Goal: Task Accomplishment & Management: Manage account settings

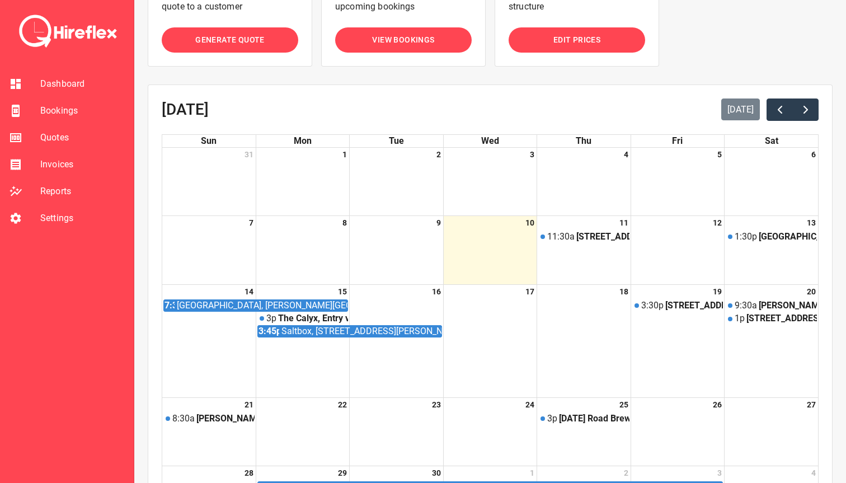
scroll to position [166, 0]
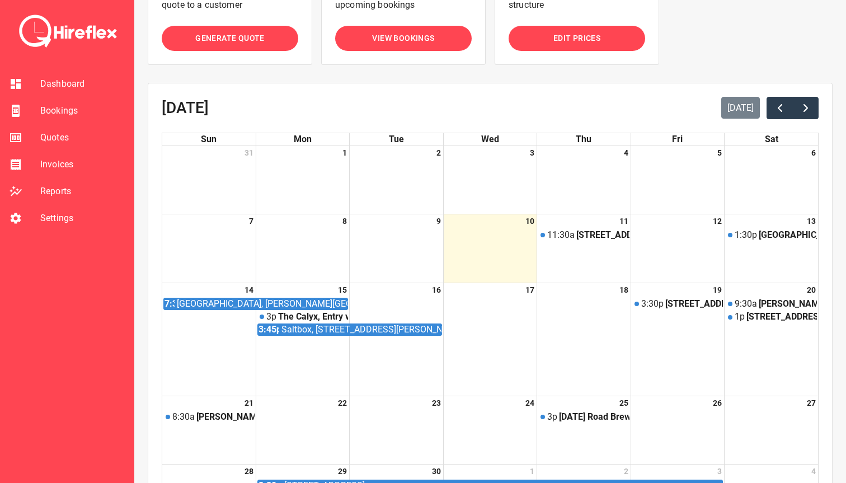
click at [69, 109] on span "Bookings" at bounding box center [82, 110] width 84 height 13
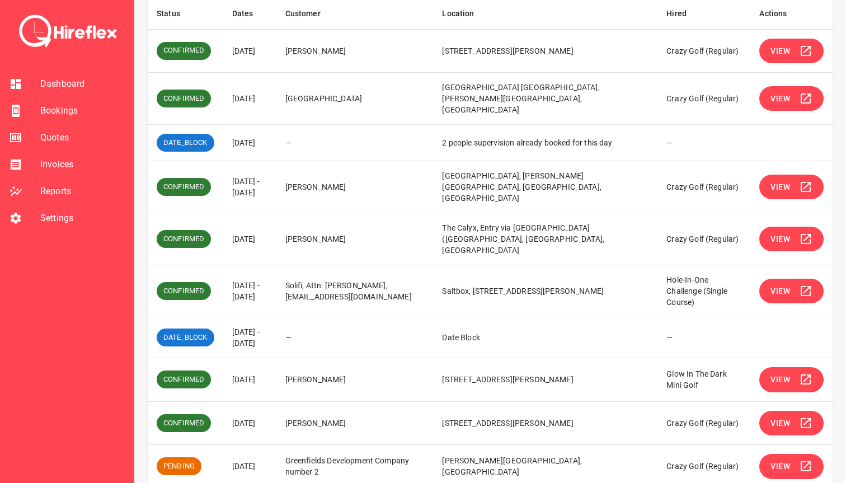
scroll to position [211, 0]
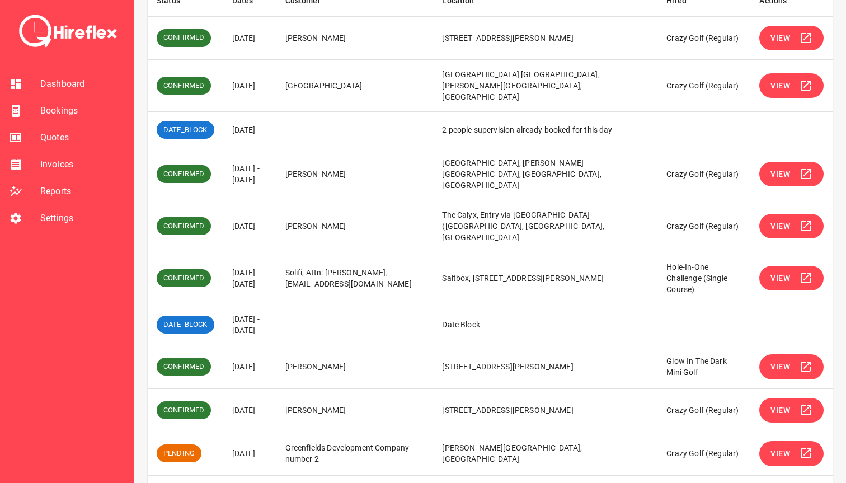
click at [820, 482] on icon "Go to next page" at bounding box center [820, 489] width 4 height 7
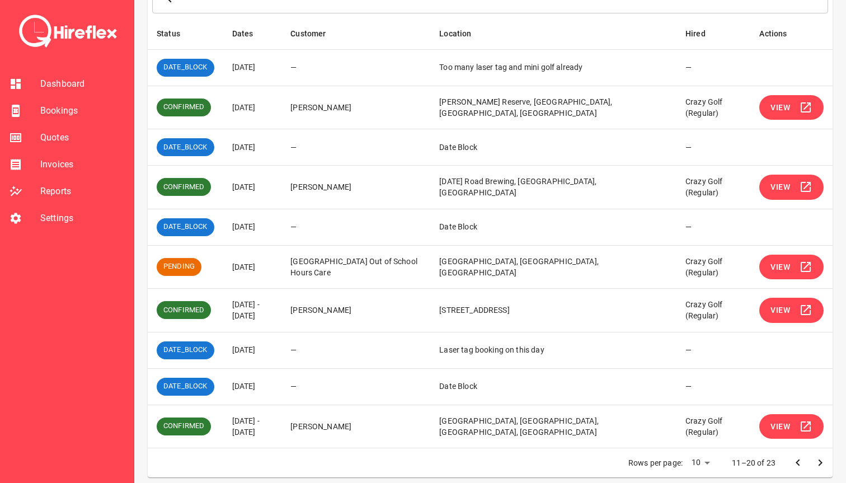
scroll to position [186, 0]
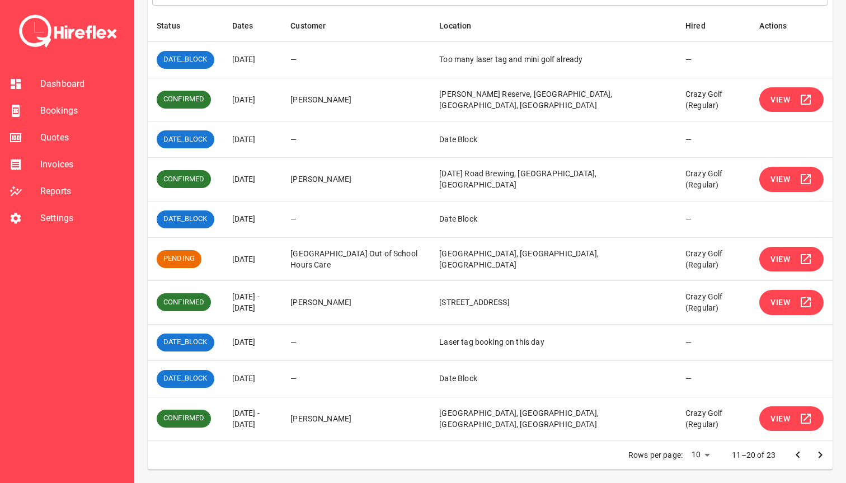
click at [792, 424] on button "View" at bounding box center [791, 418] width 64 height 25
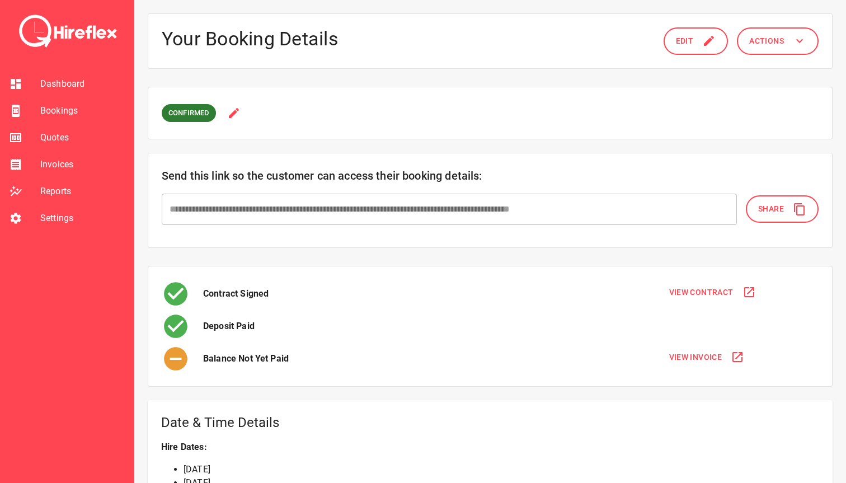
click at [770, 50] on button "Actions" at bounding box center [778, 40] width 82 height 27
click at [685, 44] on div at bounding box center [423, 241] width 846 height 483
click at [691, 44] on span "Edit" at bounding box center [685, 41] width 18 height 14
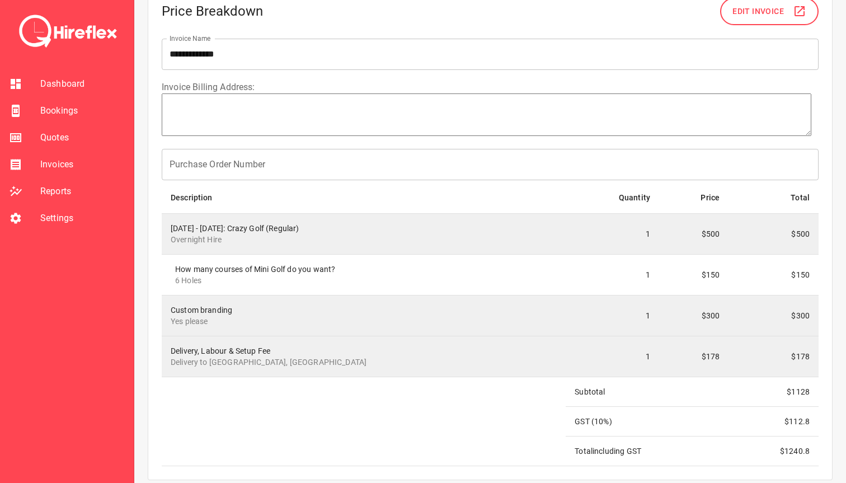
scroll to position [1636, 0]
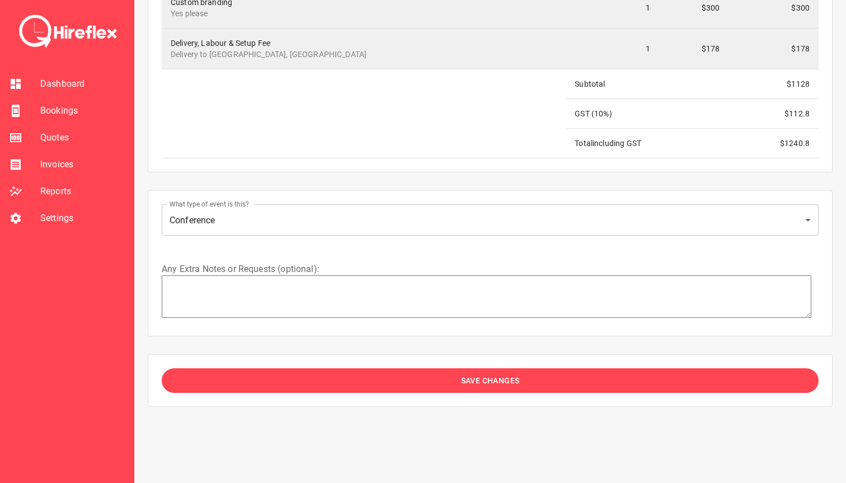
click at [333, 289] on textarea at bounding box center [487, 296] width 650 height 43
paste textarea "**********"
type textarea "*"
type textarea "**********"
type textarea "*"
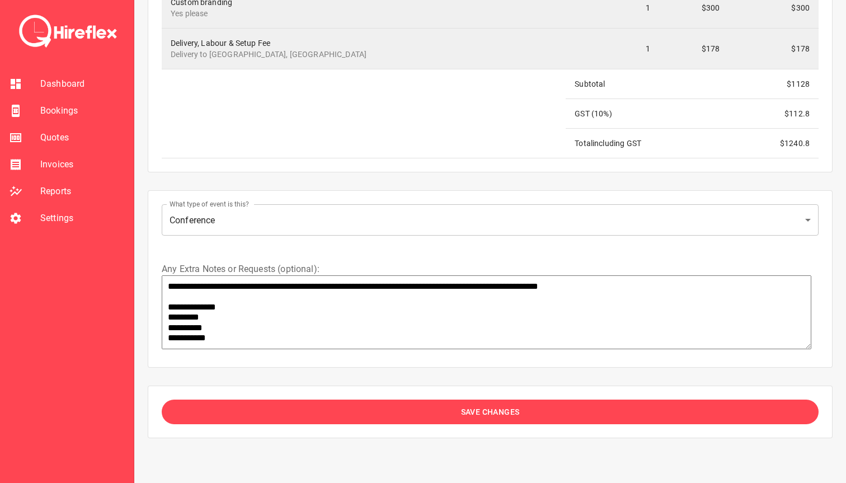
type textarea "**********"
click at [380, 406] on button "Save Changes" at bounding box center [490, 411] width 657 height 25
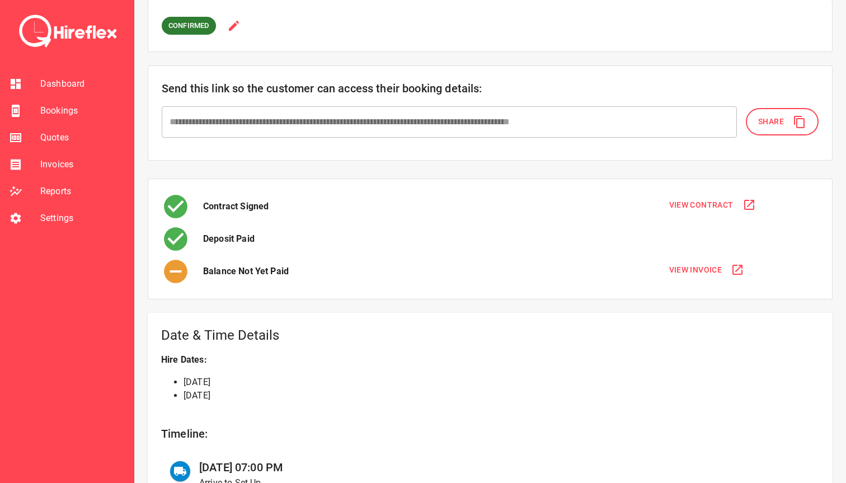
scroll to position [0, 0]
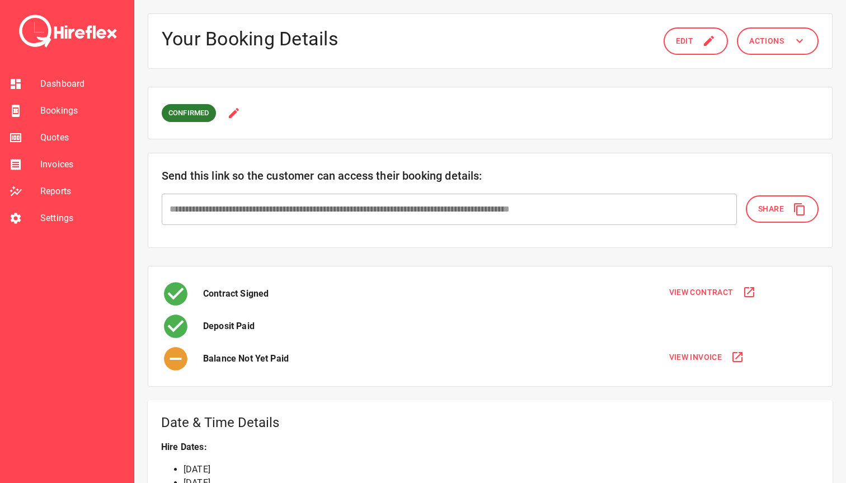
click at [49, 82] on span "Dashboard" at bounding box center [82, 83] width 84 height 13
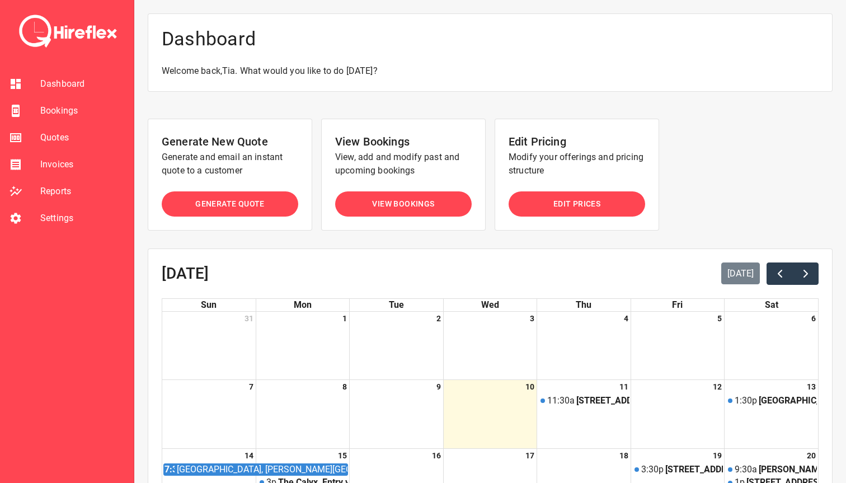
scroll to position [4, 0]
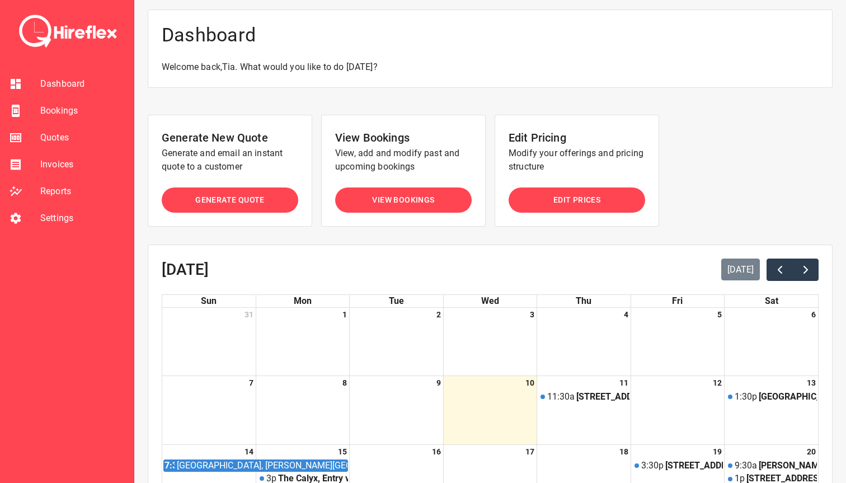
click at [89, 111] on span "Bookings" at bounding box center [82, 110] width 84 height 13
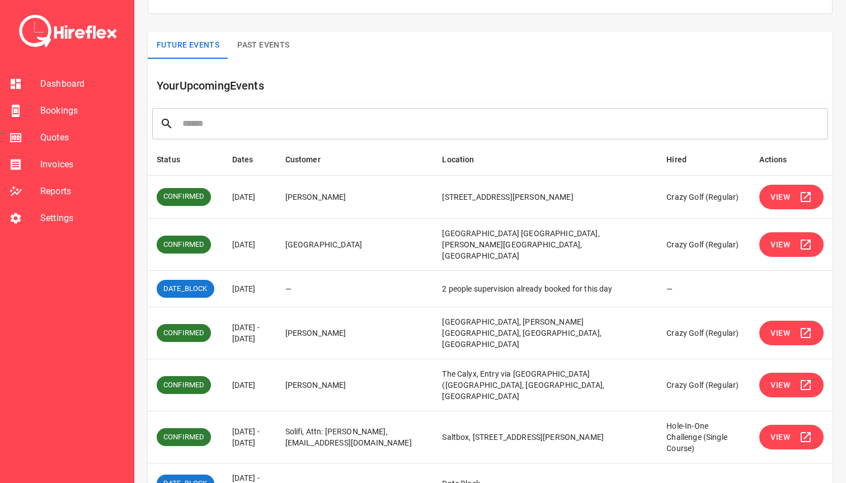
scroll to position [53, 0]
click at [798, 188] on button "View" at bounding box center [791, 196] width 64 height 25
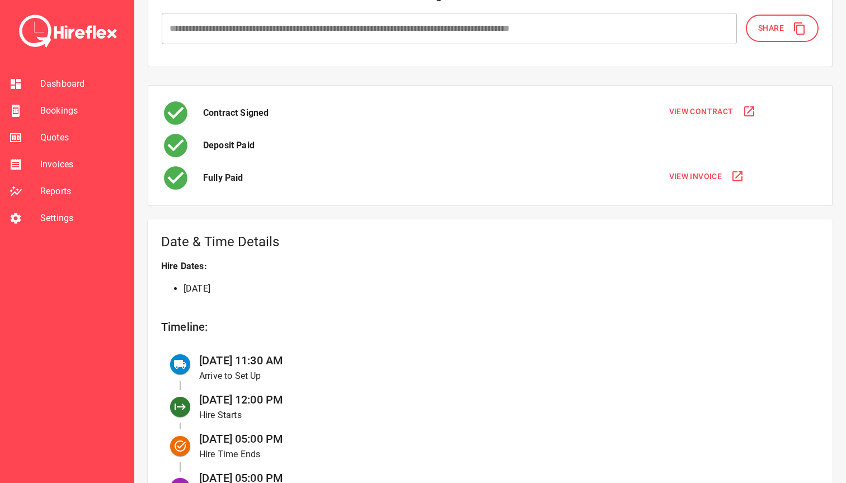
scroll to position [287, 0]
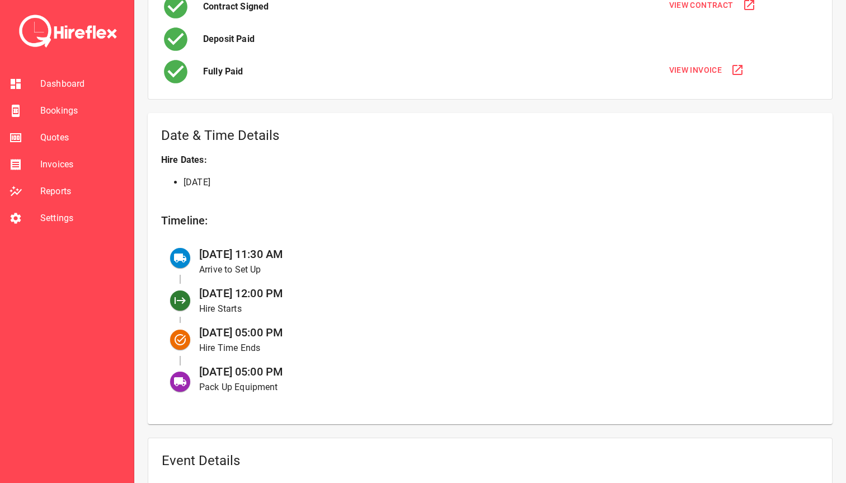
drag, startPoint x: 217, startPoint y: 255, endPoint x: 308, endPoint y: 368, distance: 145.6
click at [308, 368] on ul "11 Sep at 11:30 AM Arrive to Set Up 11 Sep at 12:00 PM Hire Starts 11 Sep at 05…" at bounding box center [490, 319] width 658 height 163
click at [308, 368] on div "11 Sep at 05:00 PM Pack Up Equipment" at bounding box center [500, 378] width 620 height 39
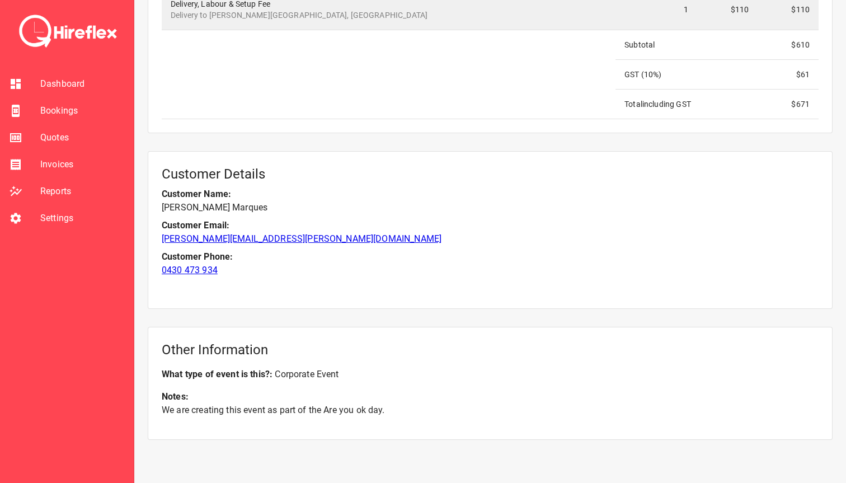
scroll to position [1290, 0]
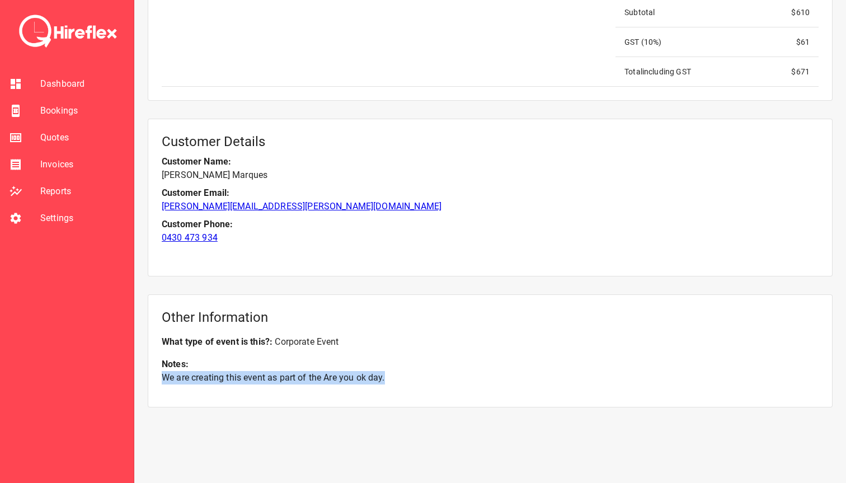
drag, startPoint x: 164, startPoint y: 377, endPoint x: 443, endPoint y: 377, distance: 279.2
click at [443, 377] on p "We are creating this event as part of the Are you ok day." at bounding box center [490, 377] width 657 height 13
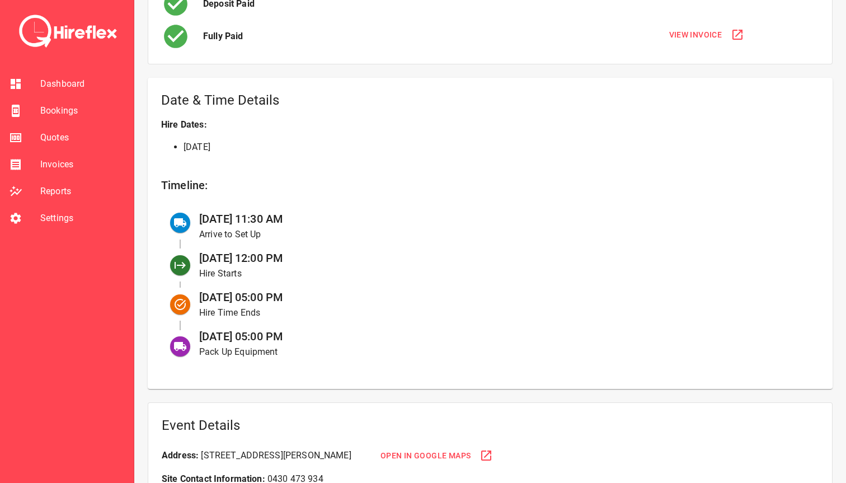
scroll to position [316, 0]
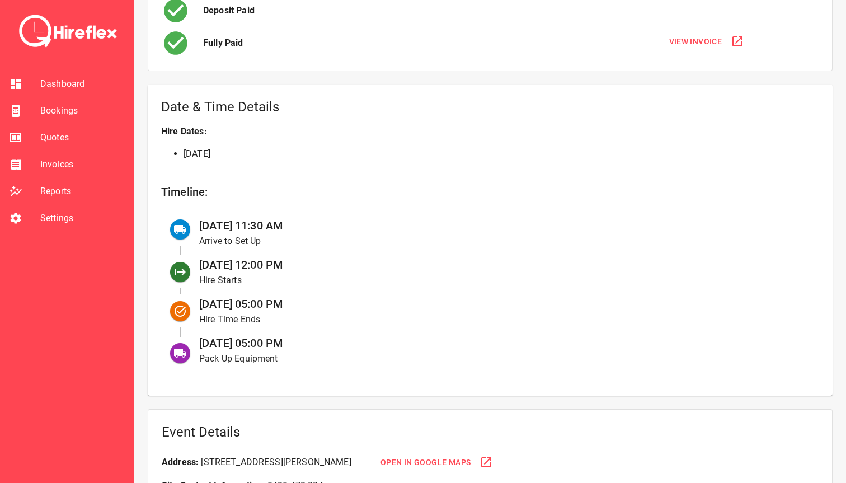
drag, startPoint x: 227, startPoint y: 224, endPoint x: 324, endPoint y: 224, distance: 97.9
click at [324, 224] on div "11 Sep at 11:30 AM Arrive to Set Up" at bounding box center [500, 232] width 620 height 39
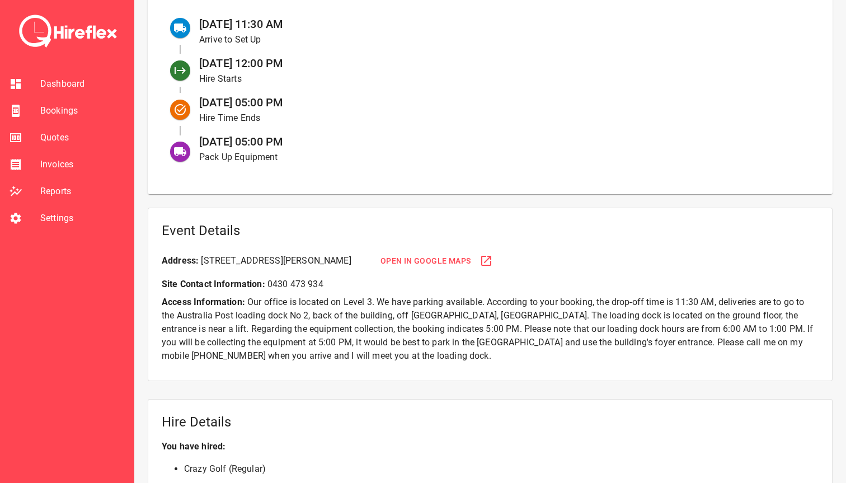
scroll to position [523, 0]
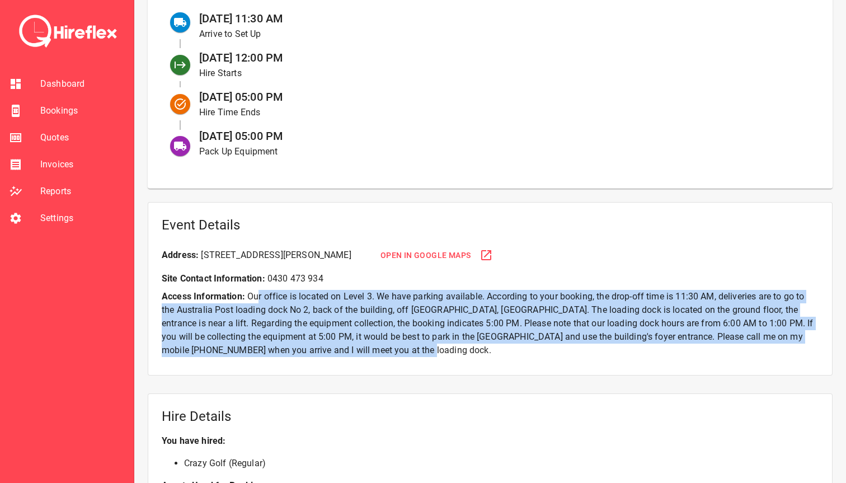
drag, startPoint x: 257, startPoint y: 300, endPoint x: 376, endPoint y: 364, distance: 135.2
click at [376, 364] on div "Event Details Address: 219-241 Cleveland Street, Redfern NSW, Australia Open in…" at bounding box center [490, 289] width 685 height 174
drag, startPoint x: 387, startPoint y: 356, endPoint x: 248, endPoint y: 295, distance: 151.6
click at [248, 295] on p "Access Information: Our office is located on Level 3. We have parking available…" at bounding box center [490, 323] width 657 height 67
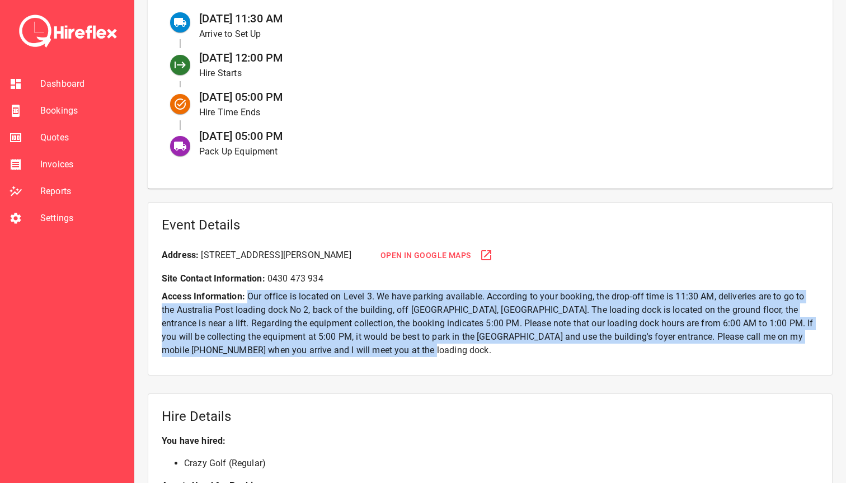
click at [248, 295] on p "Access Information: Our office is located on Level 3. We have parking available…" at bounding box center [490, 323] width 657 height 67
drag, startPoint x: 245, startPoint y: 295, endPoint x: 388, endPoint y: 352, distance: 154.2
click at [388, 352] on p "Access Information: Our office is located on Level 3. We have parking available…" at bounding box center [490, 323] width 657 height 67
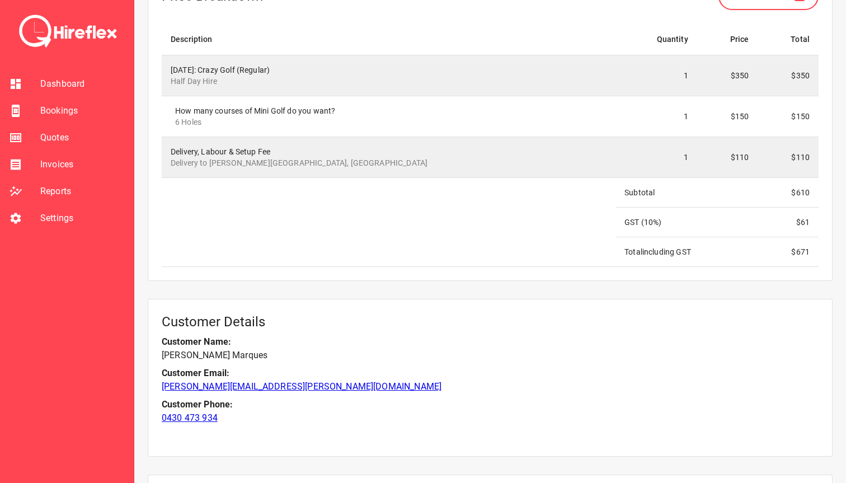
scroll to position [1110, 0]
click at [69, 86] on span "Dashboard" at bounding box center [82, 83] width 84 height 13
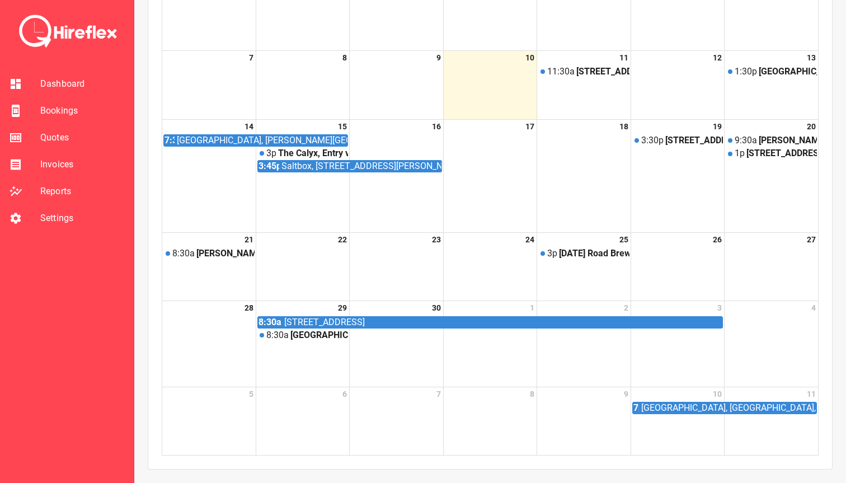
scroll to position [320, 0]
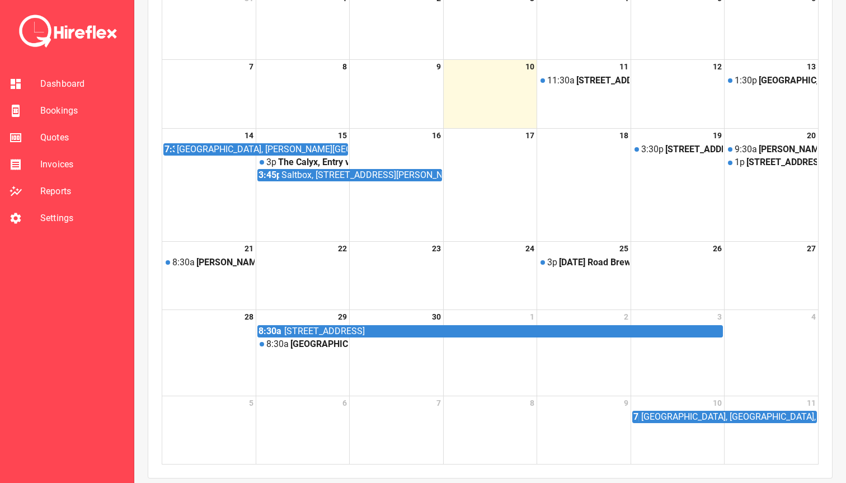
click at [65, 115] on span "Bookings" at bounding box center [82, 110] width 84 height 13
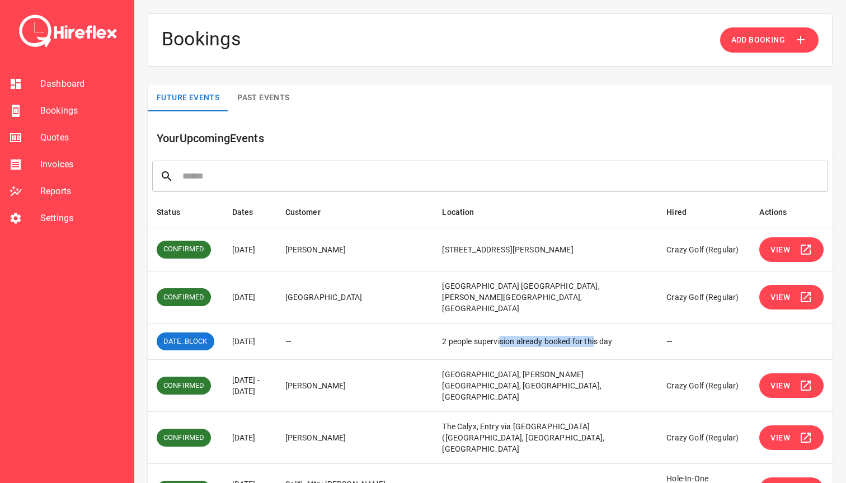
drag, startPoint x: 504, startPoint y: 335, endPoint x: 601, endPoint y: 335, distance: 96.8
click at [601, 335] on td "2 people supervision already booked for this day" at bounding box center [545, 341] width 224 height 36
